Goal: Task Accomplishment & Management: Complete application form

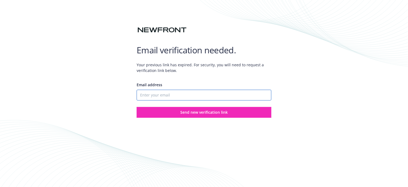
click at [167, 94] on input "Email address" at bounding box center [204, 95] width 135 height 11
type input "[EMAIL_ADDRESS][DOMAIN_NAME]"
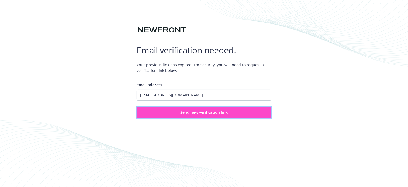
click at [183, 113] on span "Send new verification link" at bounding box center [203, 112] width 47 height 5
